Goal: Information Seeking & Learning: Understand process/instructions

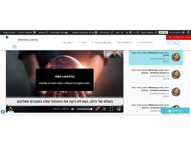
scroll to position [73, 0]
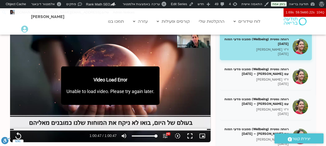
click at [143, 16] on div "Main Menu לוח שידורים לוח שידורים יומי תכניה שבועית ההקלטות שלי קורסים ופעילות …" at bounding box center [168, 21] width 196 height 26
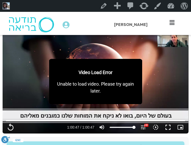
type input "3647.36"
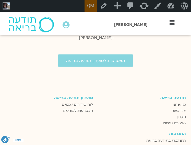
scroll to position [804, 0]
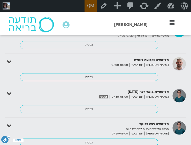
click at [170, 22] on icon at bounding box center [171, 23] width 5 height 6
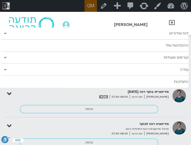
scroll to position [1463, 0]
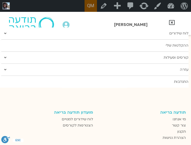
click at [7, 69] on span at bounding box center [5, 69] width 8 height 9
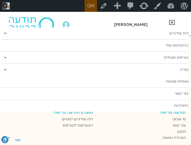
click at [99, 83] on link "שאלות נפוצות" at bounding box center [94, 82] width 187 height 12
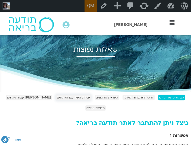
click at [67, 98] on span "יצירת קשר עם המנחים" at bounding box center [73, 98] width 33 height 4
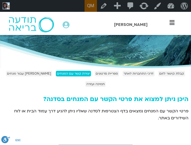
scroll to position [54, 0]
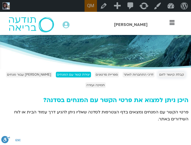
click at [172, 73] on span "קבלת קישור לזום" at bounding box center [171, 75] width 25 height 4
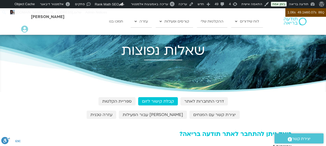
click at [190, 22] on img at bounding box center [295, 22] width 23 height 8
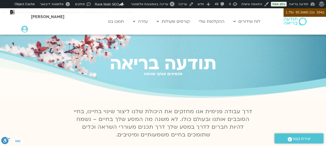
click at [157, 30] on link "שאלות נפוצות" at bounding box center [159, 32] width 57 height 12
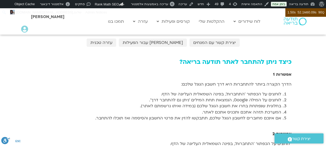
scroll to position [72, 0]
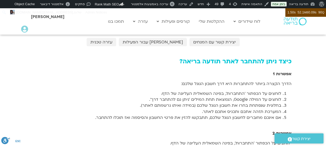
click at [197, 58] on h2 "כיצד ניתן להתחבר לאתר תודעה בריאה?" at bounding box center [163, 61] width 257 height 7
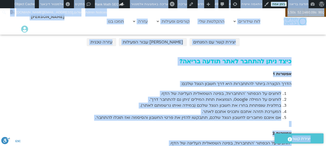
copy body "אודות וורדפרס אודות וורדפרס Get Involved WordPress.org תיעוד Learn WordPress תמ…"
click at [276, 76] on strong "אפשרות 1" at bounding box center [282, 74] width 19 height 6
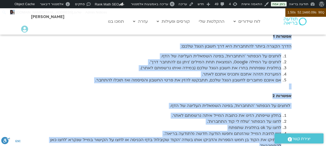
scroll to position [117, 0]
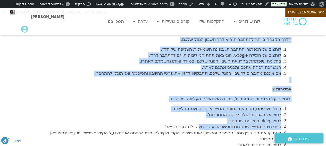
drag, startPoint x: 291, startPoint y: 64, endPoint x: 200, endPoint y: 127, distance: 110.2
click at [200, 127] on div "אפשרות 1 הדרך הקצרה ביותר להתחברות היא דרך חשבון הגוגל שלכם: לוחצים על הכפתור '…" at bounding box center [163, 87] width 257 height 121
click at [194, 62] on li "בחלונית שנפתחת בחרו את חשבון הגוגל שלכם (במידה ואיתו נרשמתם לאתר)." at bounding box center [158, 61] width 247 height 6
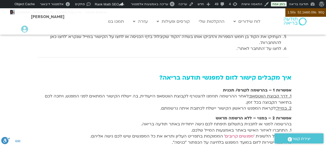
scroll to position [215, 0]
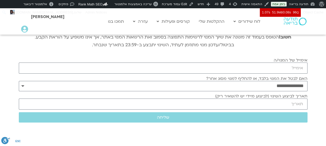
scroll to position [47, 0]
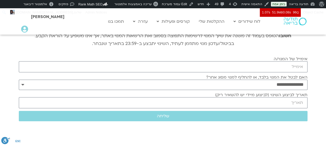
click at [24, 26] on icon at bounding box center [24, 29] width 7 height 7
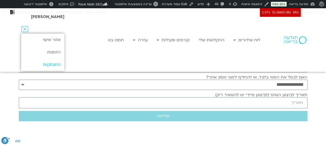
click at [53, 63] on link "התנתקות" at bounding box center [42, 64] width 43 height 12
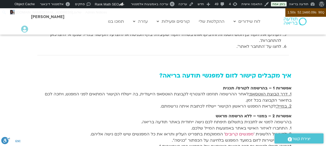
click at [294, 20] on img at bounding box center [295, 22] width 23 height 8
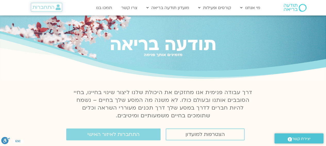
click at [52, 7] on span "התחברות" at bounding box center [44, 7] width 22 height 6
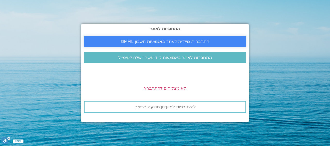
click at [155, 41] on span "התחברות מיידית לאתר באמצעות חשבון GMAIL" at bounding box center [165, 41] width 88 height 5
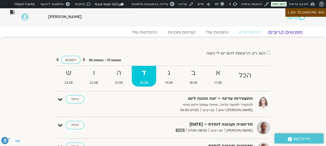
click at [286, 31] on link "מפגשים קרובים" at bounding box center [285, 32] width 47 height 6
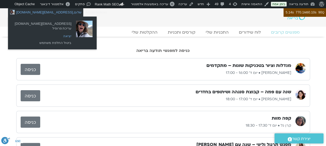
click at [46, 36] on link "יציאה" at bounding box center [43, 36] width 62 height 7
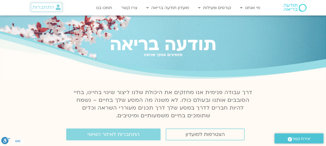
click at [50, 7] on span "התחברות" at bounding box center [44, 7] width 22 height 6
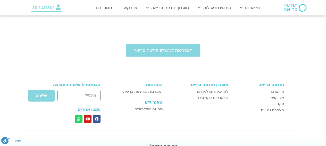
click at [278, 28] on link "שאלות נפוצות" at bounding box center [266, 31] width 57 height 12
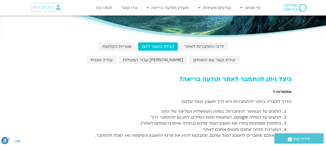
scroll to position [37, 0]
